Goal: Task Accomplishment & Management: Use online tool/utility

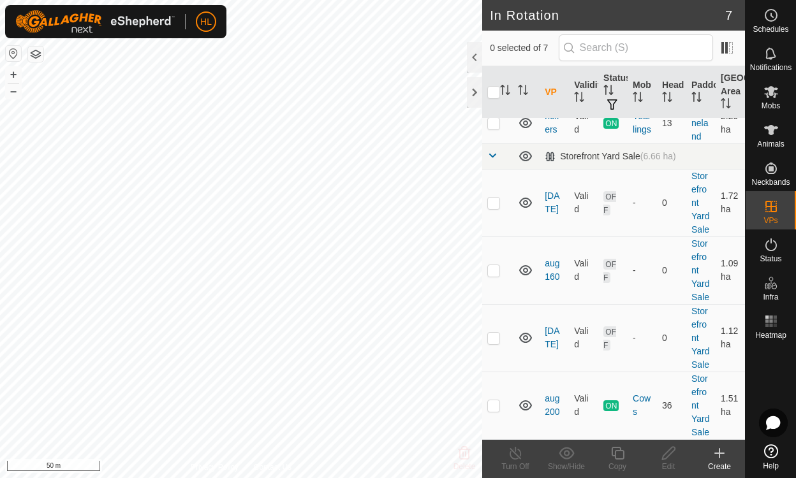
scroll to position [240, 0]
click at [524, 330] on icon at bounding box center [525, 337] width 15 height 15
click at [531, 339] on icon at bounding box center [530, 340] width 2 height 2
click at [554, 326] on link "[DATE]" at bounding box center [552, 338] width 15 height 24
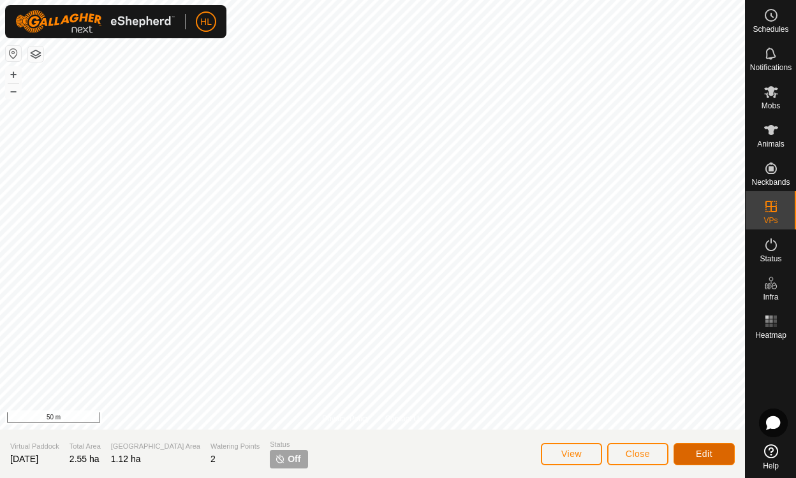
click at [699, 456] on span "Edit" at bounding box center [704, 454] width 17 height 10
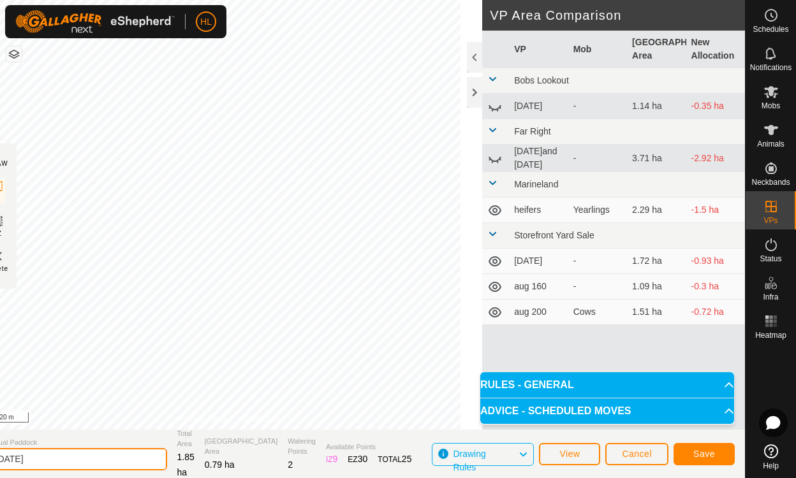
click at [79, 460] on input "[DATE]" at bounding box center [78, 459] width 179 height 22
type input "aug 20"
click at [473, 96] on div at bounding box center [474, 92] width 15 height 31
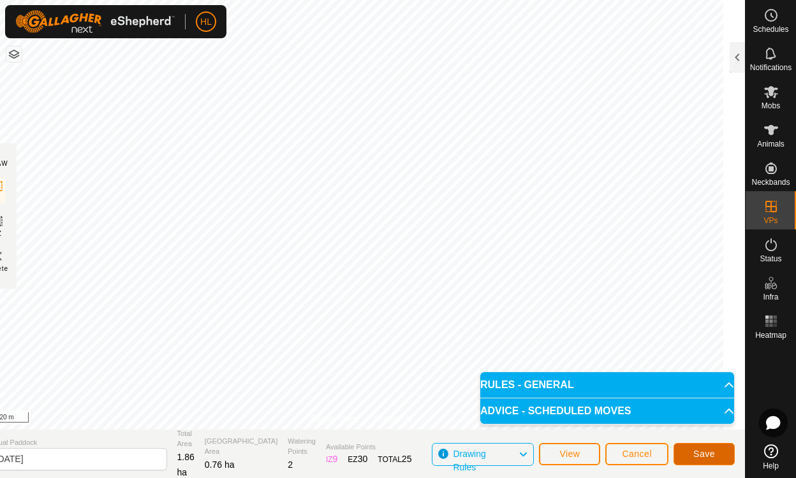
click at [703, 454] on span "Save" at bounding box center [704, 454] width 22 height 10
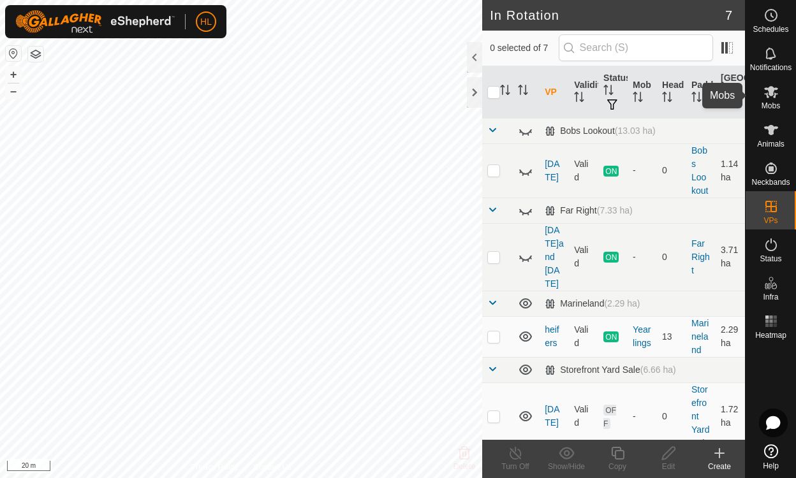
click at [774, 92] on icon at bounding box center [770, 91] width 15 height 15
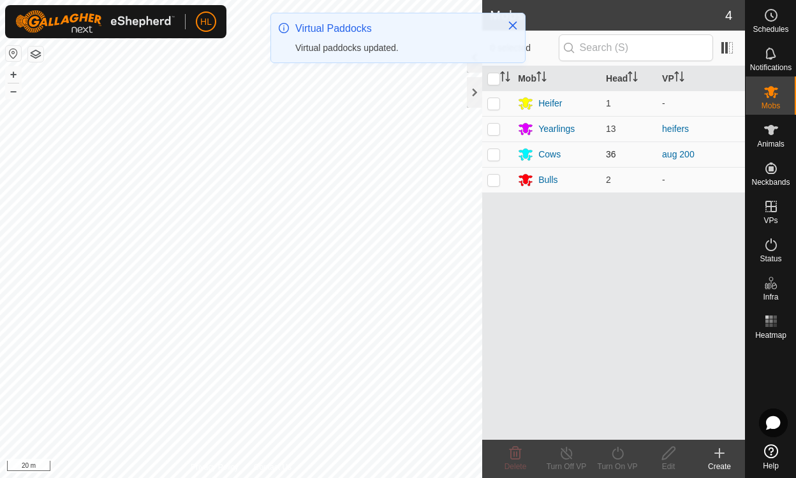
click at [497, 153] on p-checkbox at bounding box center [493, 154] width 13 height 10
checkbox input "true"
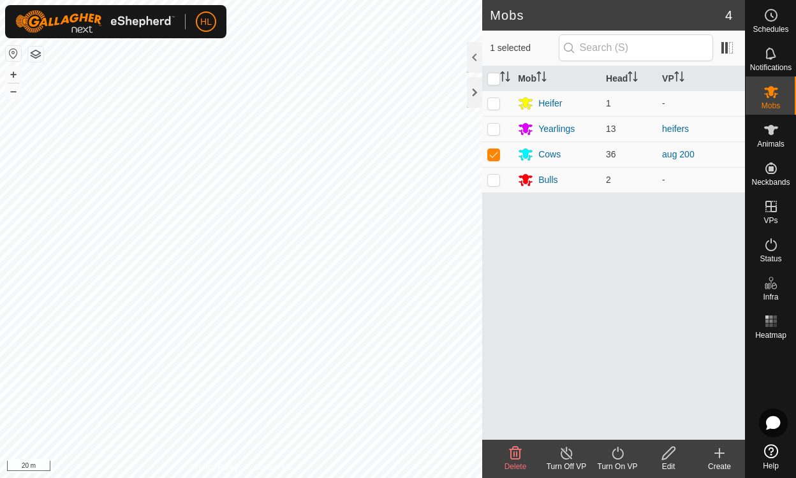
click at [618, 454] on icon at bounding box center [618, 453] width 16 height 15
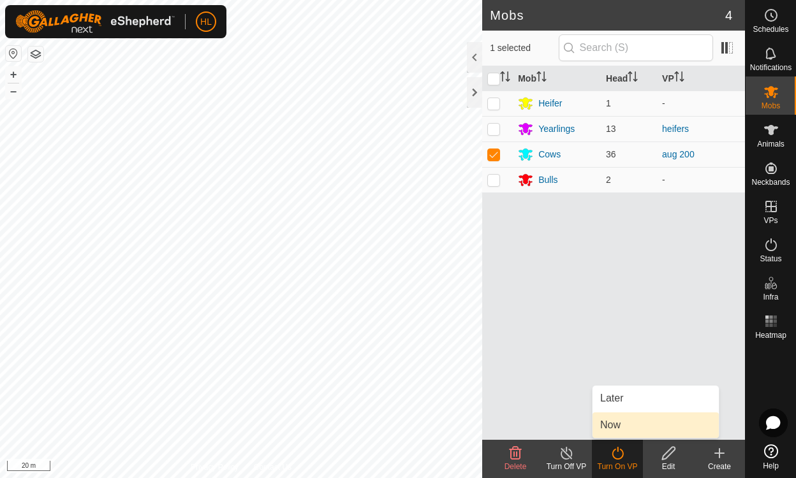
click at [618, 421] on link "Now" at bounding box center [656, 426] width 126 height 26
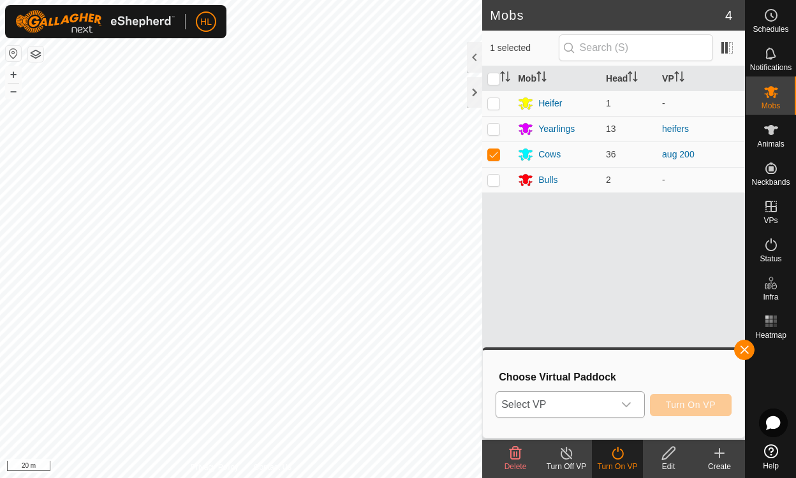
click at [631, 403] on icon "dropdown trigger" at bounding box center [626, 405] width 10 height 10
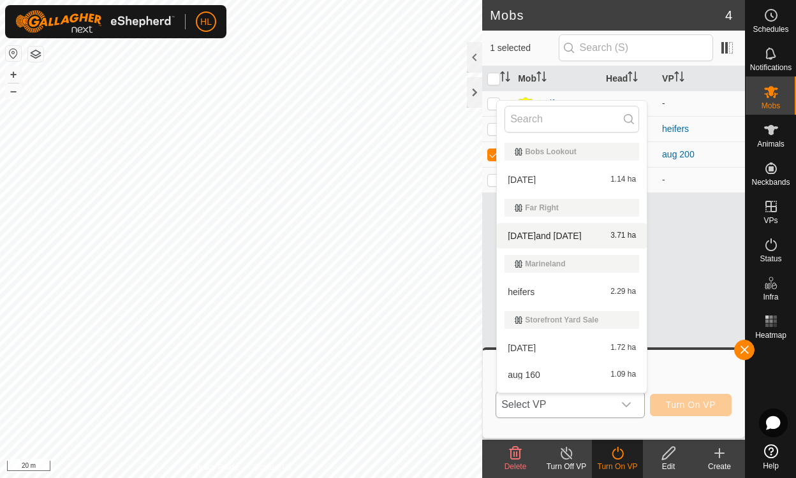
scroll to position [48, 0]
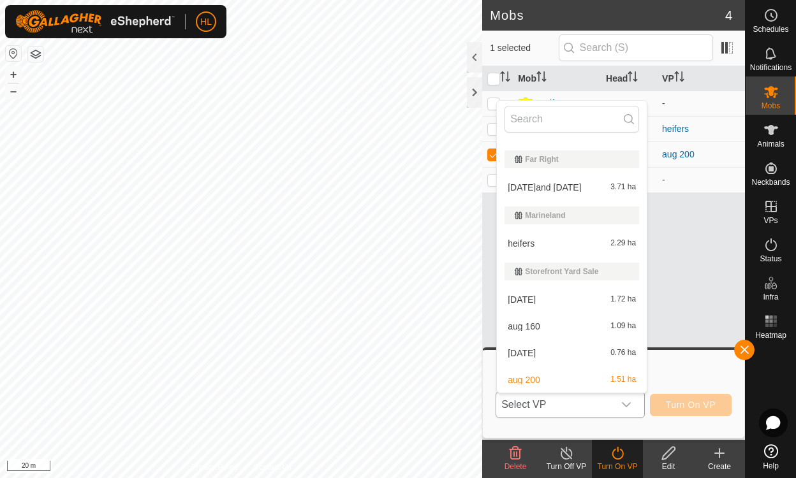
click at [524, 353] on li "aug 20 0.76 ha" at bounding box center [572, 354] width 150 height 26
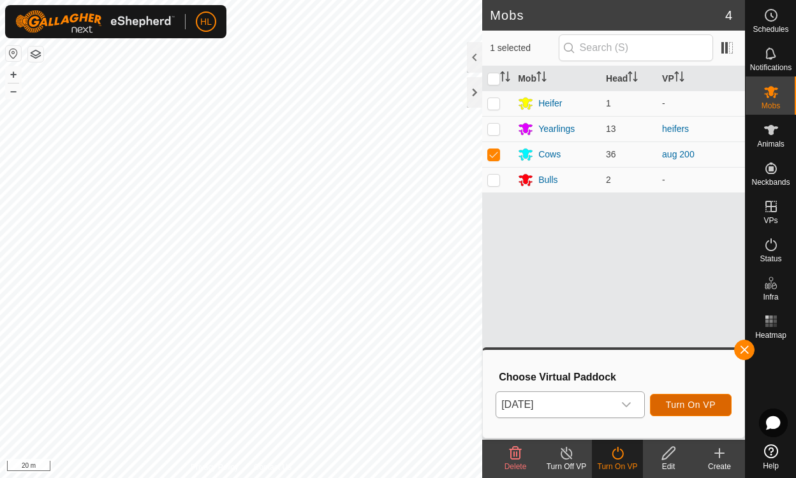
click at [693, 401] on span "Turn On VP" at bounding box center [691, 405] width 50 height 10
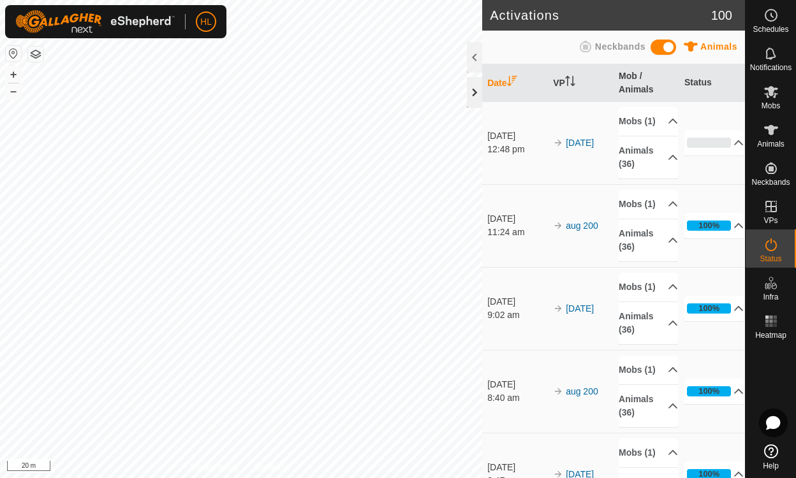
click at [475, 92] on div at bounding box center [474, 92] width 15 height 31
